Goal: Obtain resource: Download file/media

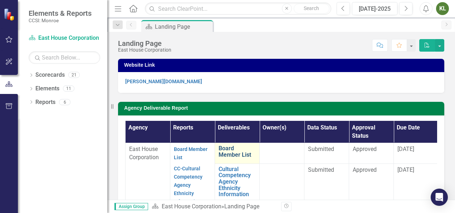
click at [228, 153] on link "Board Member List" at bounding box center [237, 151] width 37 height 13
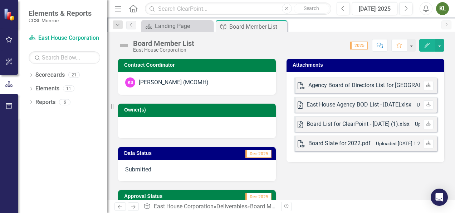
click at [337, 84] on div "Agency Board of Directors List for [GEOGRAPHIC_DATA] - [DATE].pdf" at bounding box center [394, 85] width 172 height 8
click at [308, 89] on div "Agency Board of Directors List for [GEOGRAPHIC_DATA] - [DATE].pdf" at bounding box center [394, 85] width 172 height 8
click at [426, 84] on icon "Download" at bounding box center [428, 85] width 5 height 4
click at [195, 26] on div "Landing Page" at bounding box center [178, 25] width 47 height 9
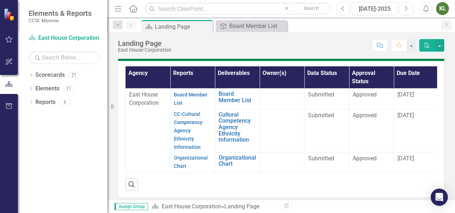
scroll to position [62, 0]
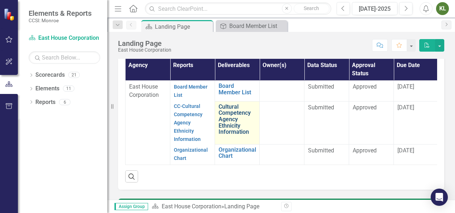
click at [230, 109] on link "Cultural Competency Agency Ethnicity Information" at bounding box center [237, 118] width 37 height 31
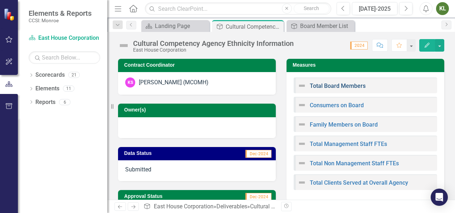
click at [330, 87] on link "Total Board Members" at bounding box center [338, 85] width 56 height 7
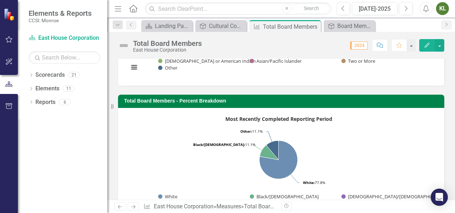
scroll to position [148, 0]
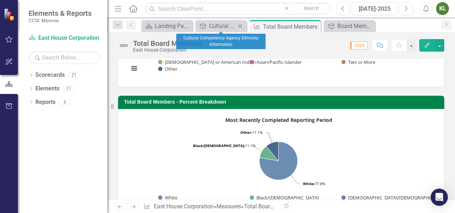
click at [215, 20] on div "Deliverable Cultural Competency Agency Ethnicity Information Close" at bounding box center [220, 26] width 51 height 12
click at [215, 24] on div "Cultural Competency Agency Ethnicity Information" at bounding box center [222, 25] width 27 height 9
